Goal: Information Seeking & Learning: Find specific page/section

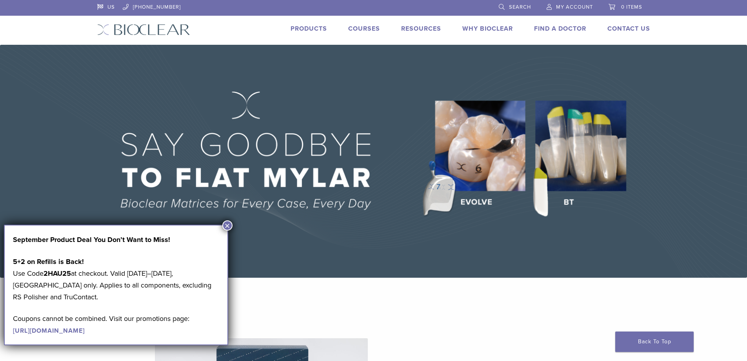
click at [228, 226] on button "×" at bounding box center [227, 225] width 10 height 10
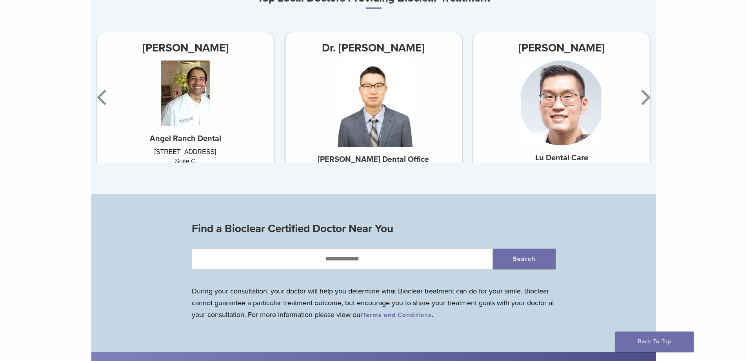
scroll to position [549, 0]
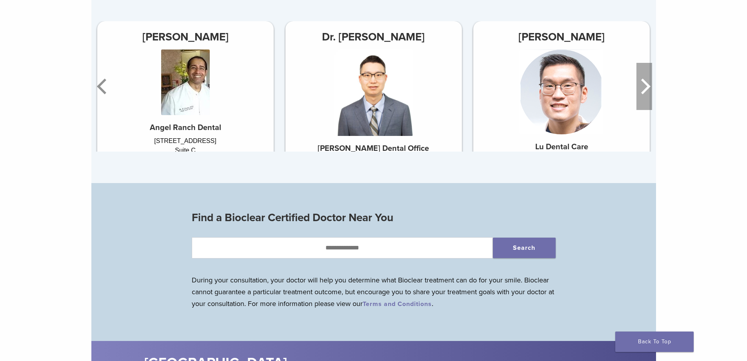
click at [645, 91] on icon "Next" at bounding box center [645, 86] width 16 height 47
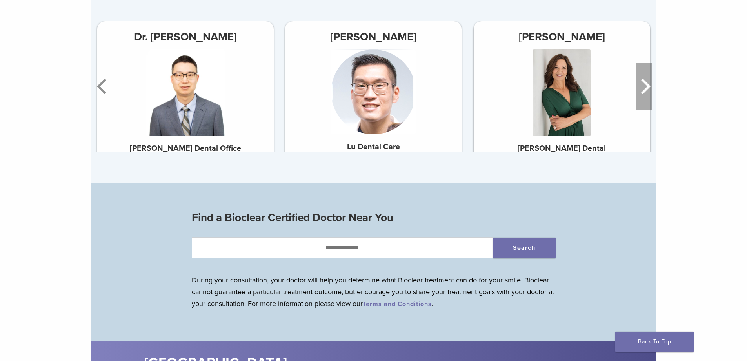
click at [645, 91] on icon "Next" at bounding box center [645, 86] width 16 height 47
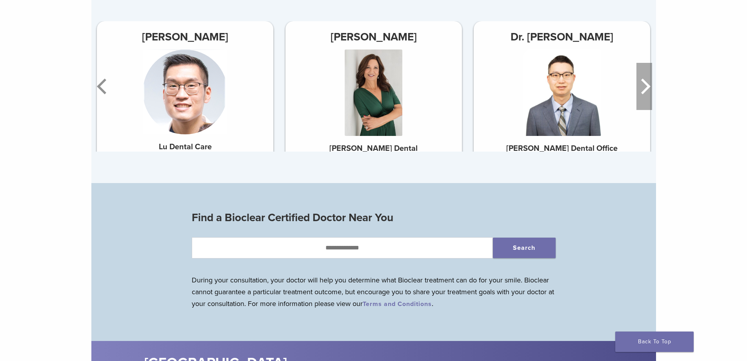
click at [645, 91] on icon "Next" at bounding box center [645, 86] width 16 height 47
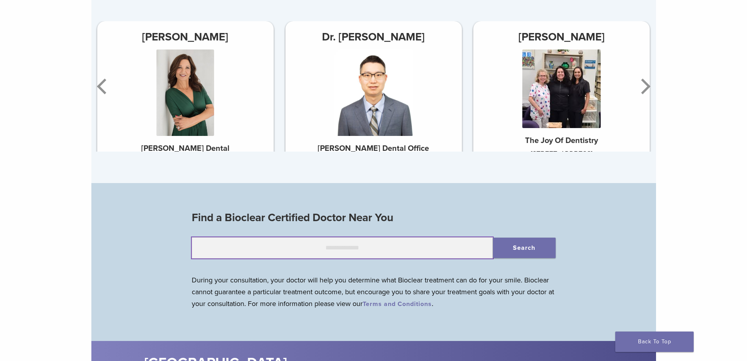
click at [399, 249] on input "text" at bounding box center [342, 247] width 301 height 21
type input "*****"
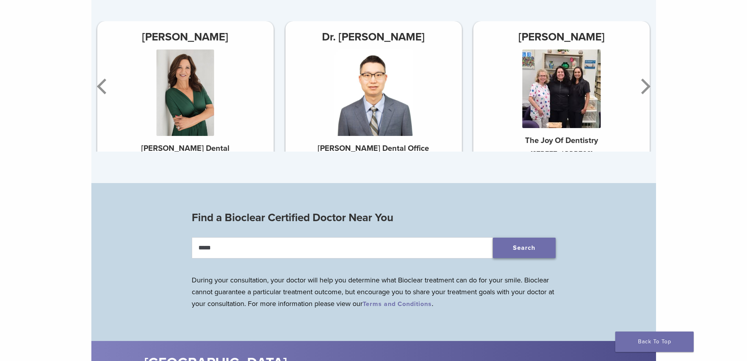
click at [528, 251] on button "Search" at bounding box center [524, 247] width 63 height 20
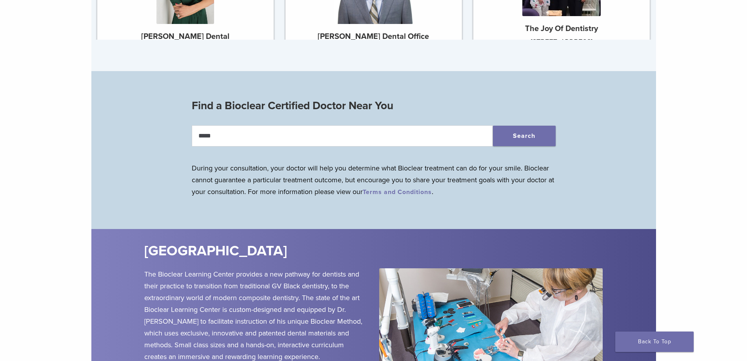
scroll to position [706, 0]
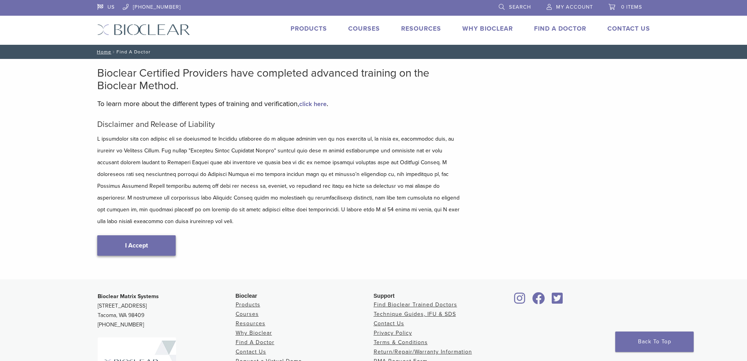
click at [144, 235] on link "I Accept" at bounding box center [136, 245] width 78 height 20
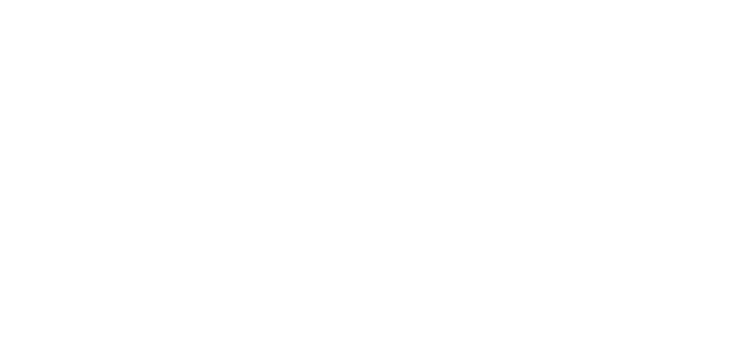
scroll to position [157, 0]
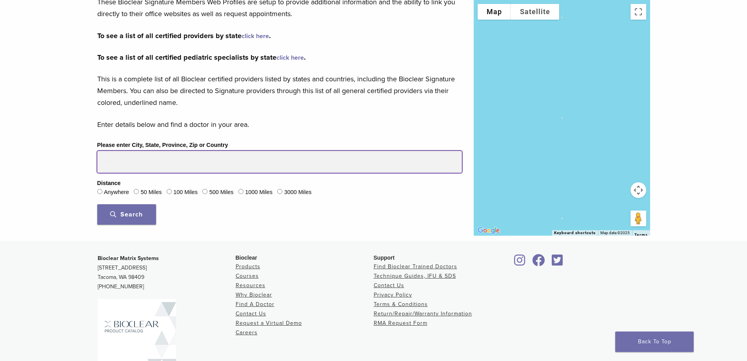
click at [127, 166] on input "Please enter City, State, Province, Zip or Country" at bounding box center [279, 162] width 365 height 22
type input "*****"
click at [97, 204] on button "Search" at bounding box center [126, 214] width 59 height 20
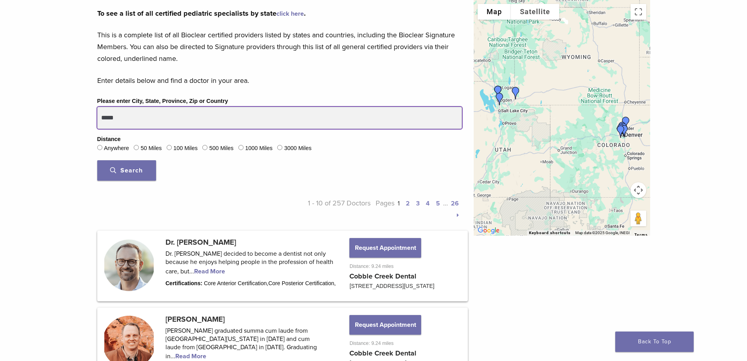
scroll to position [78, 0]
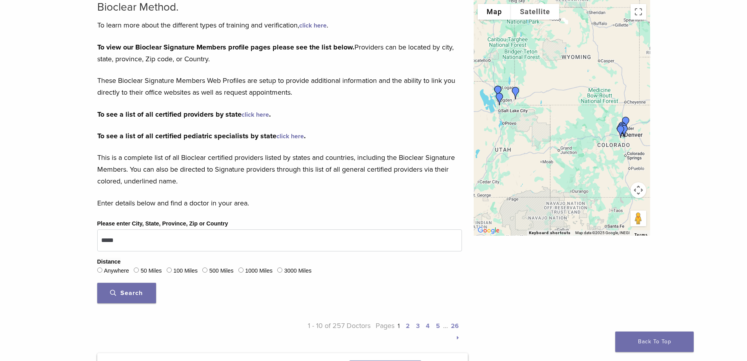
click at [133, 290] on span "Search" at bounding box center [126, 293] width 33 height 8
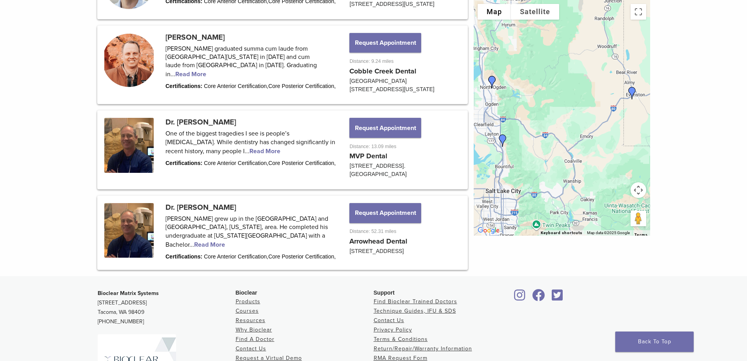
scroll to position [432, 0]
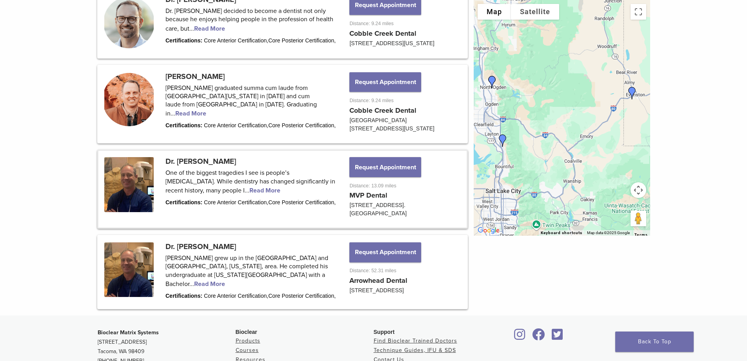
click at [229, 196] on link at bounding box center [282, 189] width 368 height 77
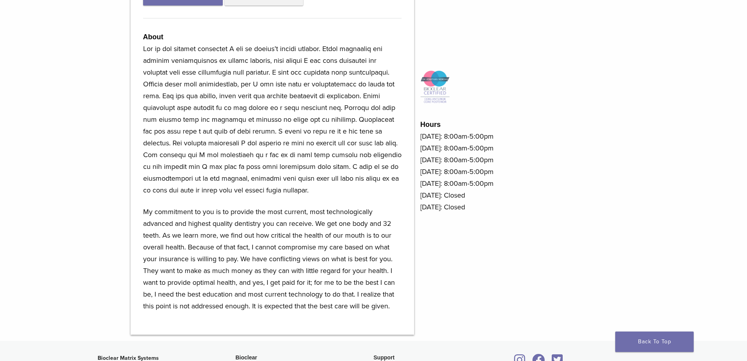
scroll to position [392, 0]
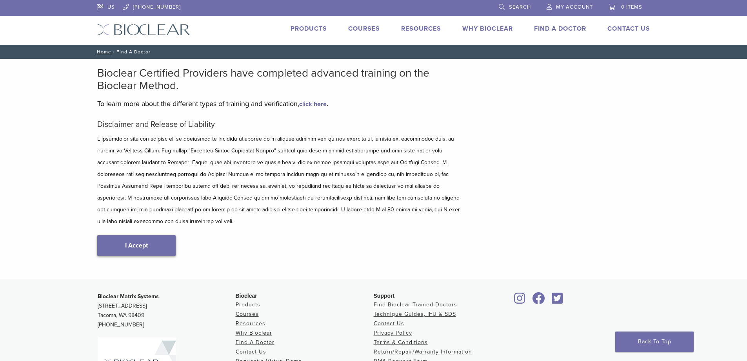
click at [132, 235] on link "I Accept" at bounding box center [136, 245] width 78 height 20
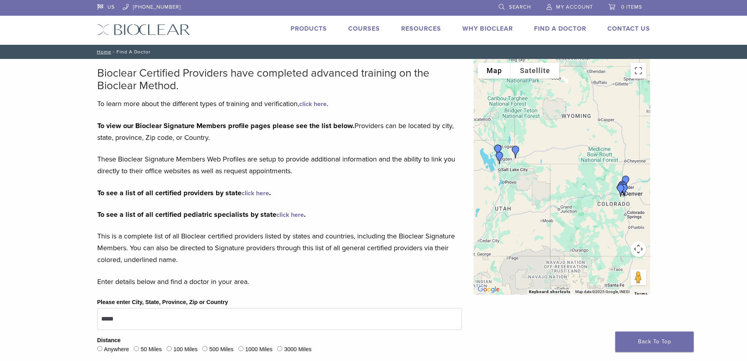
scroll to position [196, 0]
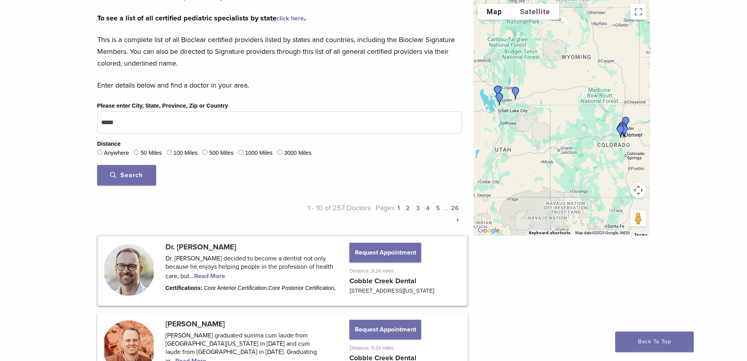
click at [208, 273] on link at bounding box center [282, 270] width 368 height 68
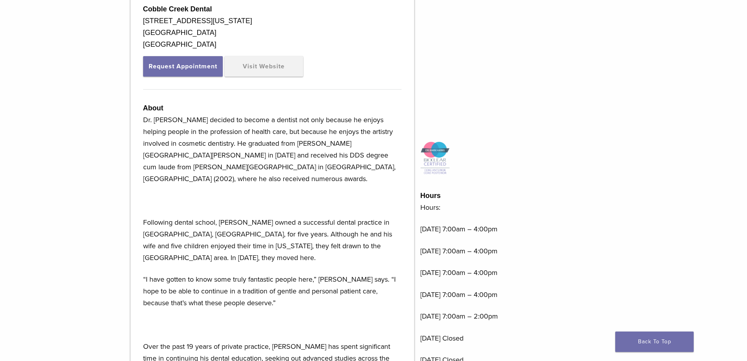
scroll to position [275, 0]
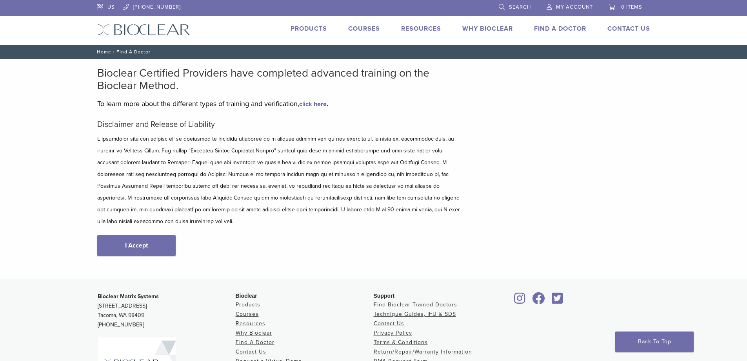
scroll to position [94, 0]
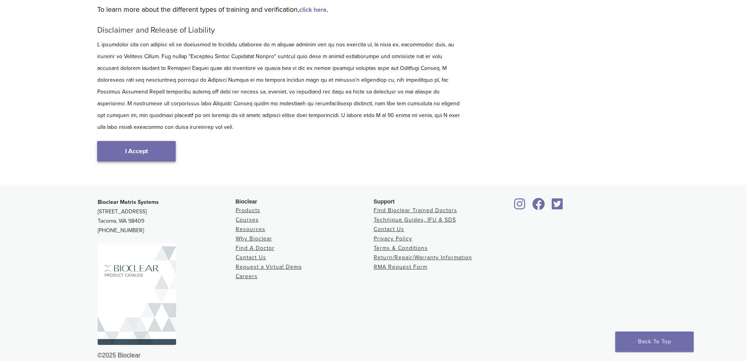
click at [131, 146] on link "I Accept" at bounding box center [136, 151] width 78 height 20
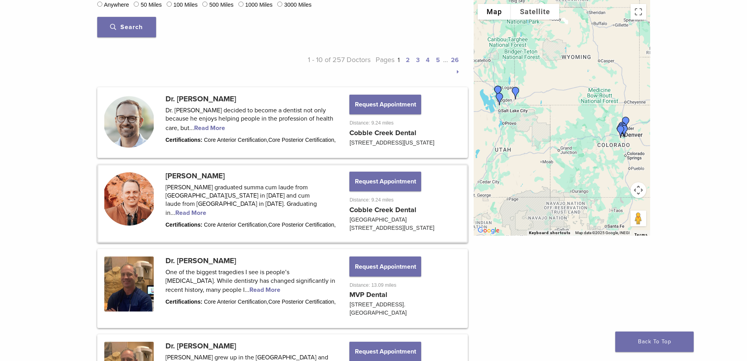
scroll to position [381, 0]
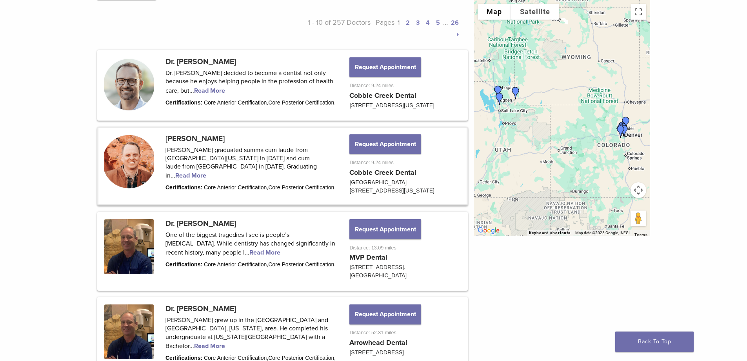
click at [131, 169] on link at bounding box center [282, 166] width 368 height 77
click at [302, 176] on link at bounding box center [282, 166] width 368 height 77
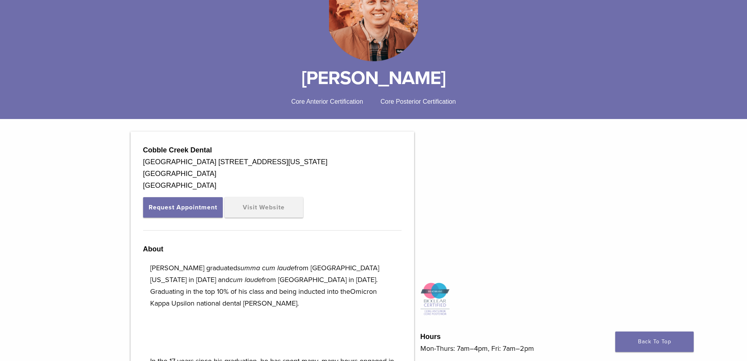
scroll to position [39, 0]
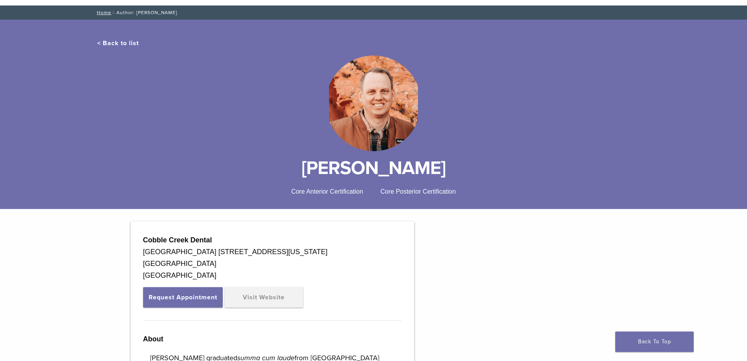
click at [117, 38] on div "< Back to list Dr. KC Wilkins Core Anterior Certification Core Posterior Certif…" at bounding box center [373, 120] width 747 height 177
click at [101, 12] on link "Home" at bounding box center [103, 12] width 17 height 5
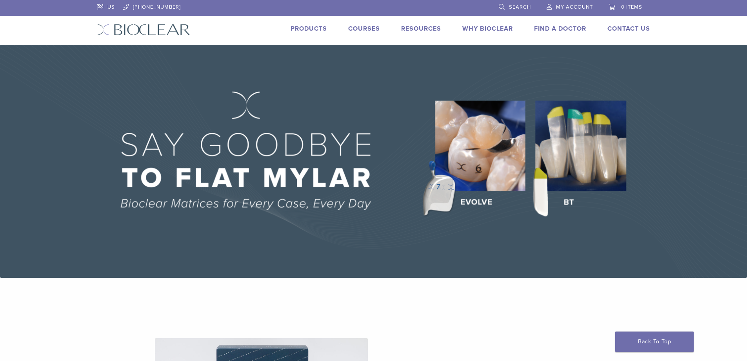
click at [484, 27] on link "Why Bioclear" at bounding box center [488, 29] width 51 height 8
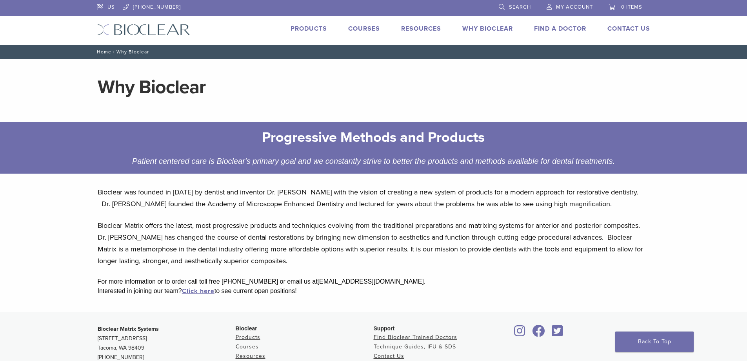
click at [305, 30] on link "Products" at bounding box center [309, 29] width 36 height 8
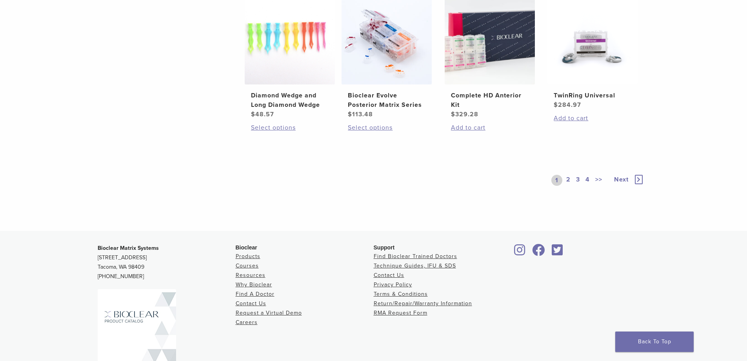
scroll to position [667, 0]
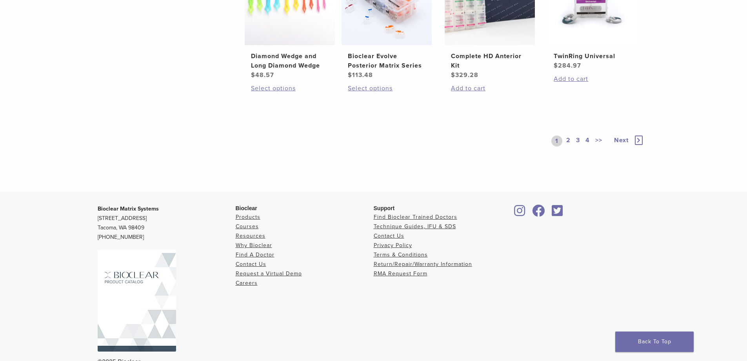
click at [587, 139] on link "4" at bounding box center [587, 140] width 7 height 11
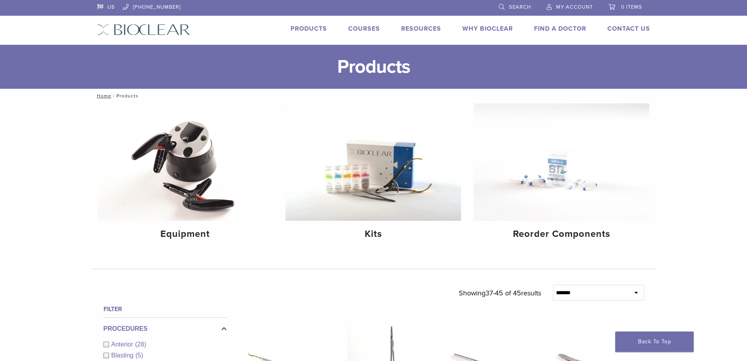
scroll to position [667, 0]
